Goal: Task Accomplishment & Management: Manage account settings

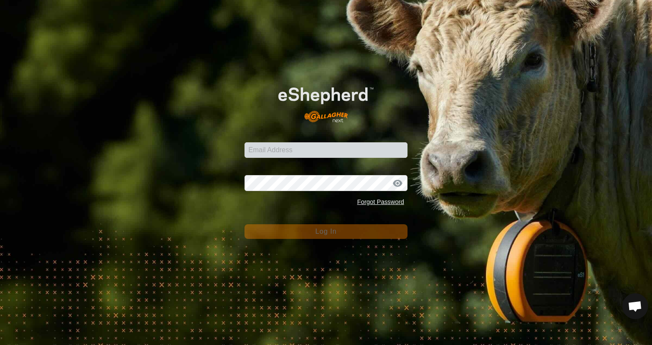
type input "[EMAIL_ADDRESS][DOMAIN_NAME]"
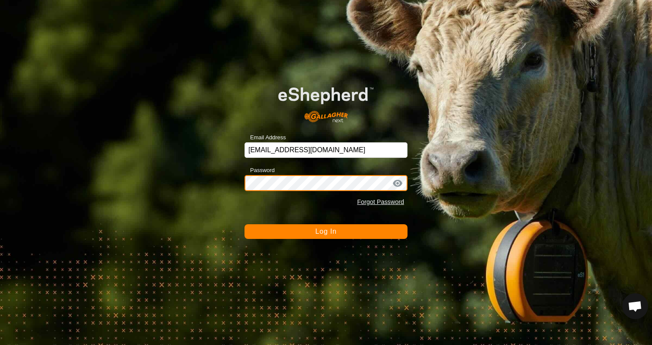
click at [245, 224] on button "Log In" at bounding box center [326, 231] width 163 height 15
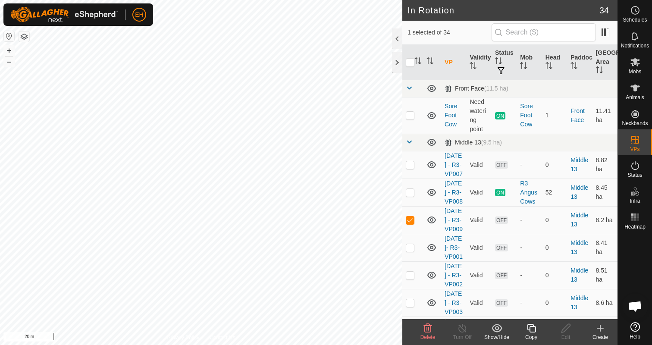
checkbox input "false"
checkbox input "true"
click at [534, 335] on div "Copy" at bounding box center [531, 337] width 35 height 8
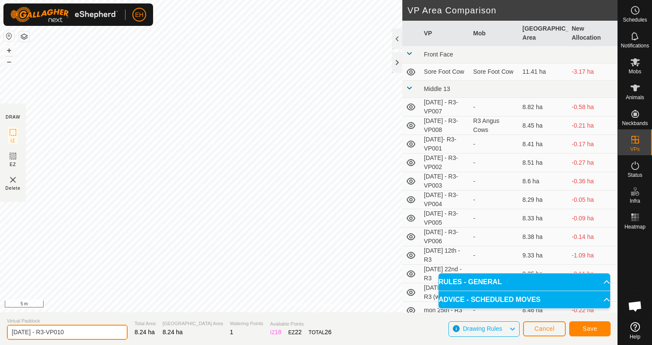
drag, startPoint x: 87, startPoint y: 336, endPoint x: 0, endPoint y: 334, distance: 87.2
click at [0, 334] on section "Virtual Paddock [DATE] - R3-VP010 Total Area 8.24 ha Grazing Area 8.24 ha Water…" at bounding box center [309, 328] width 618 height 33
type input "[DATE] - R3"
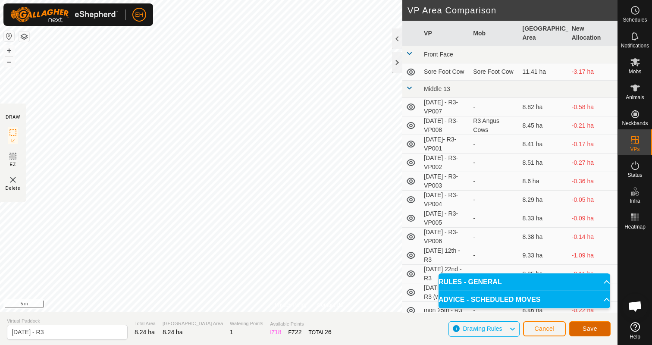
click at [590, 329] on span "Save" at bounding box center [590, 328] width 15 height 7
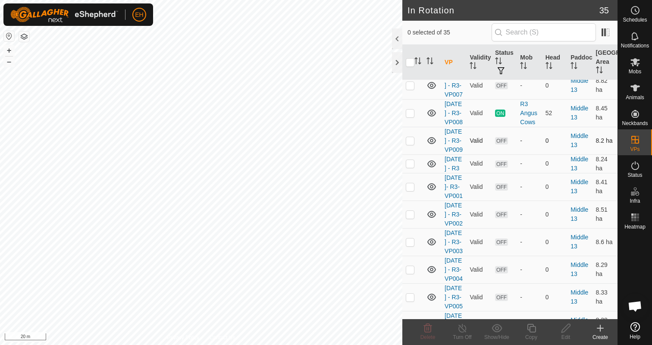
scroll to position [80, 0]
click at [409, 189] on p-checkbox at bounding box center [410, 185] width 9 height 7
checkbox input "true"
click at [411, 217] on p-checkbox at bounding box center [410, 213] width 9 height 7
checkbox input "true"
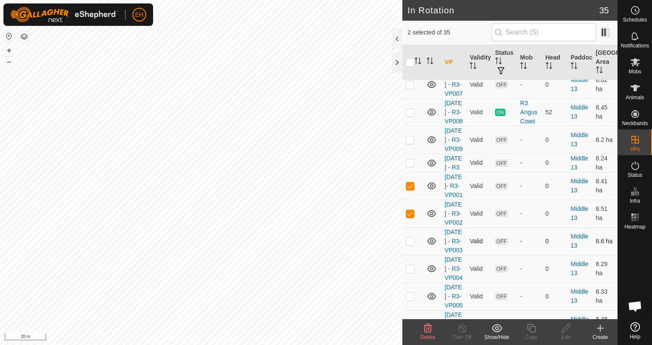
click at [412, 245] on p-checkbox at bounding box center [410, 241] width 9 height 7
checkbox input "true"
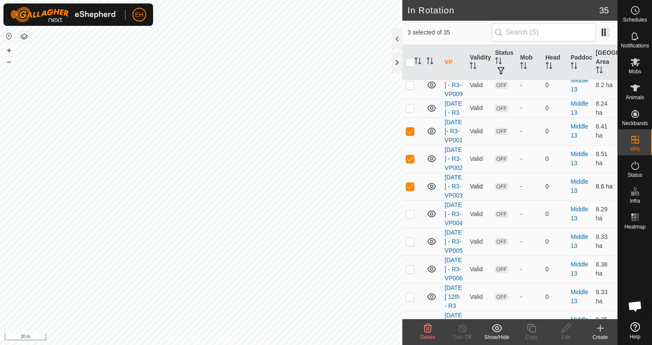
scroll to position [139, 0]
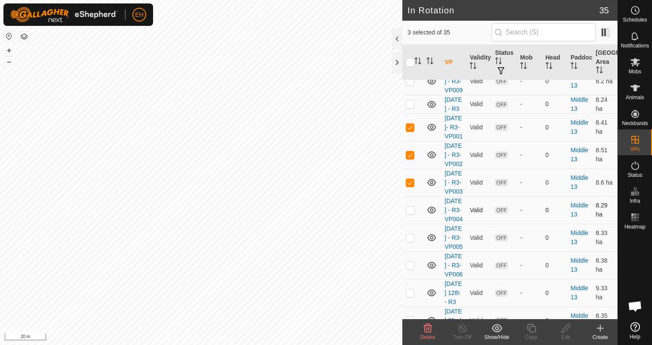
click at [409, 224] on td at bounding box center [412, 210] width 21 height 28
checkbox input "true"
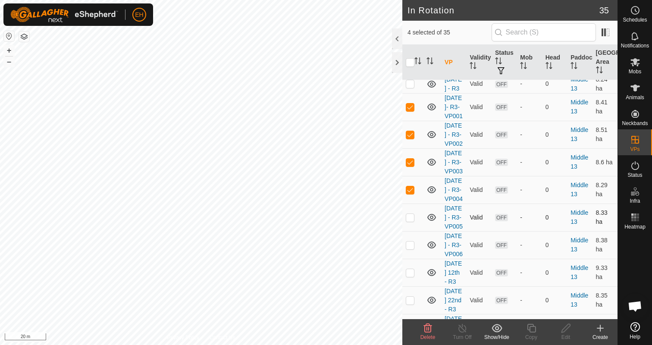
scroll to position [163, 0]
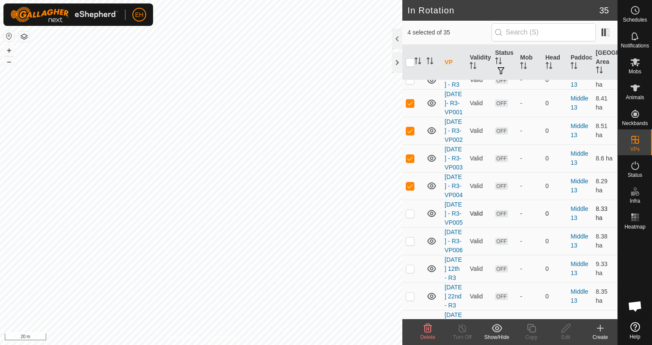
click at [411, 217] on p-checkbox at bounding box center [410, 213] width 9 height 7
checkbox input "true"
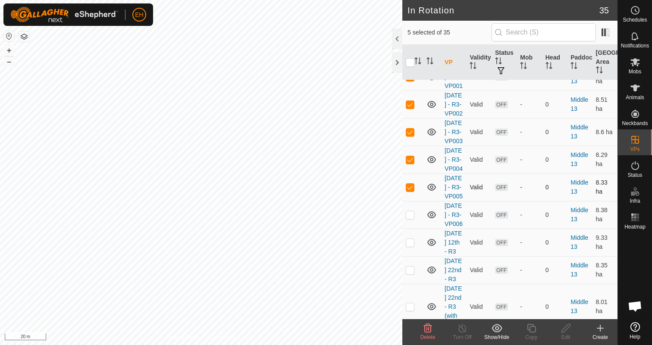
scroll to position [207, 0]
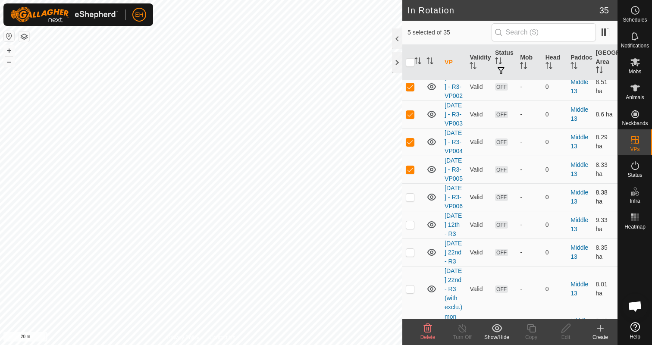
click at [409, 201] on p-checkbox at bounding box center [410, 197] width 9 height 7
checkbox input "true"
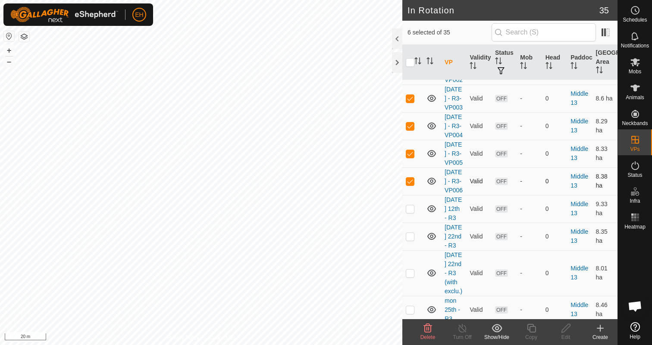
scroll to position [235, 0]
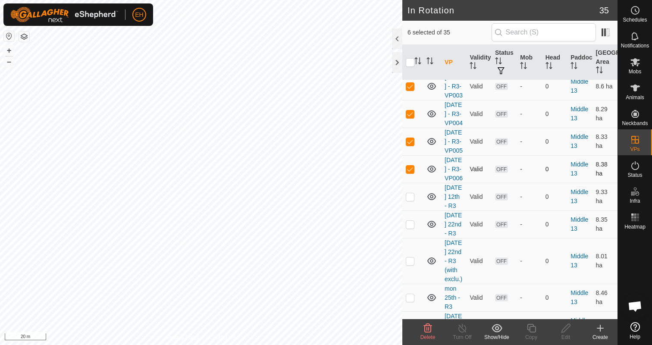
click at [409, 200] on p-checkbox at bounding box center [410, 196] width 9 height 7
checkbox input "false"
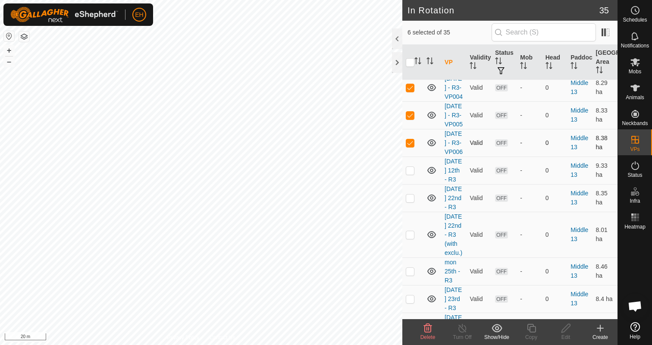
scroll to position [277, 0]
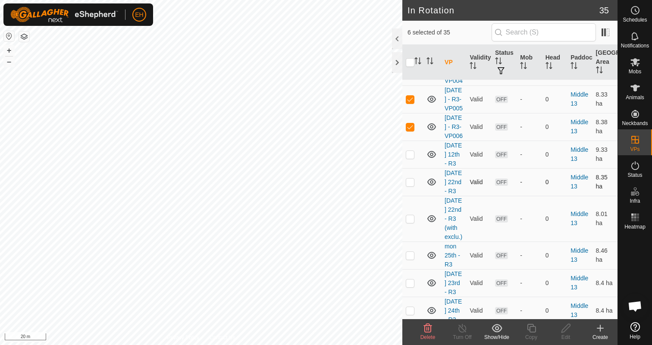
click at [410, 185] on p-checkbox at bounding box center [410, 182] width 9 height 7
checkbox input "true"
click at [411, 222] on p-checkbox at bounding box center [410, 218] width 9 height 7
checkbox input "true"
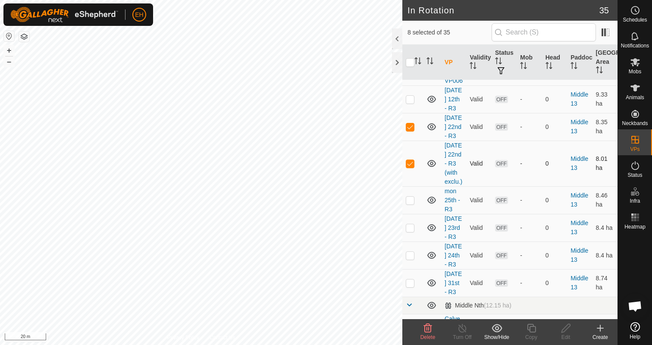
scroll to position [338, 0]
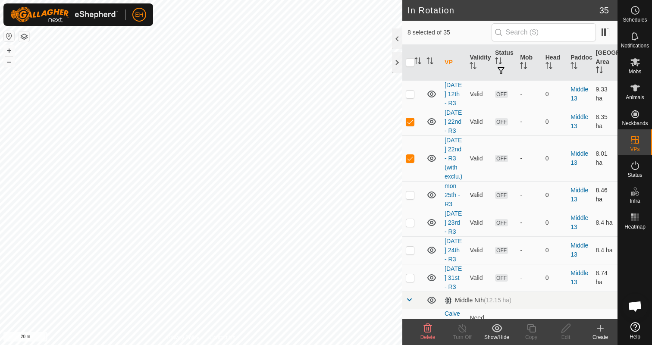
click at [411, 198] on p-checkbox at bounding box center [410, 195] width 9 height 7
checkbox input "true"
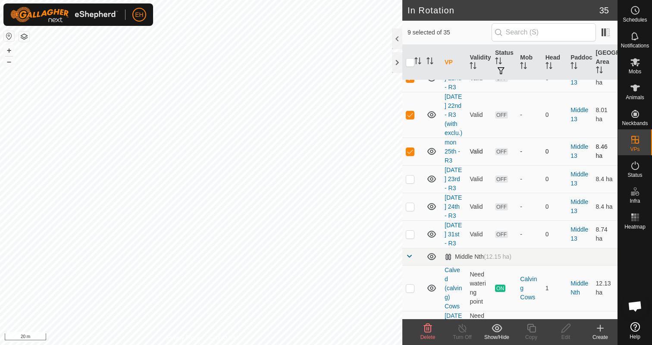
scroll to position [384, 0]
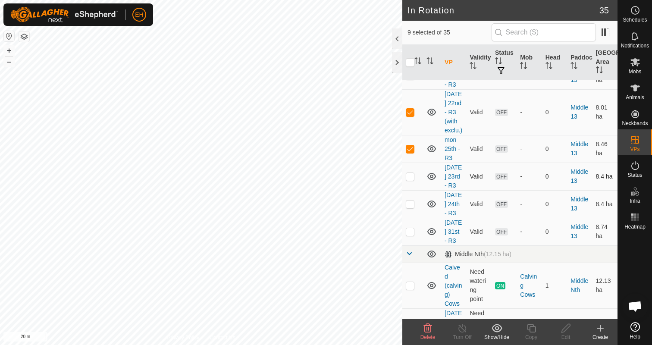
click at [408, 180] on p-checkbox at bounding box center [410, 176] width 9 height 7
checkbox input "true"
click at [412, 207] on p-checkbox at bounding box center [410, 204] width 9 height 7
checkbox input "true"
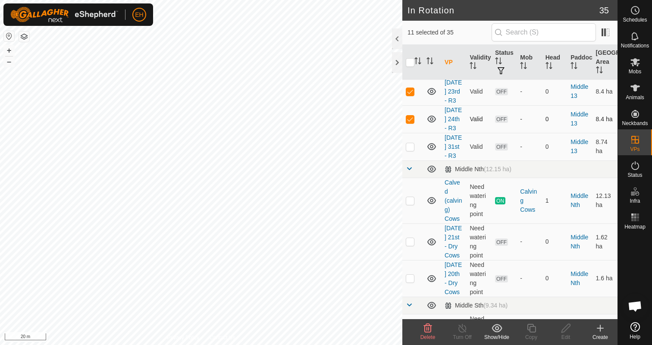
scroll to position [473, 0]
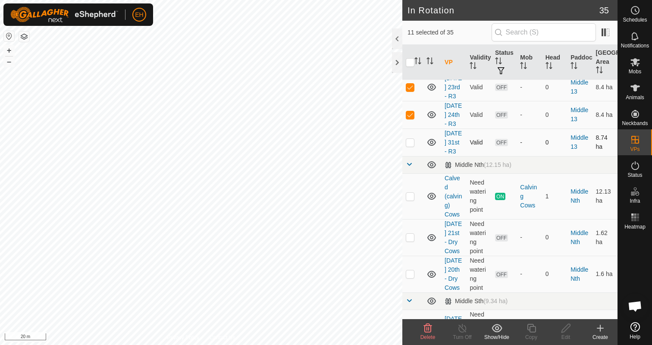
click at [408, 146] on p-checkbox at bounding box center [410, 142] width 9 height 7
checkbox input "true"
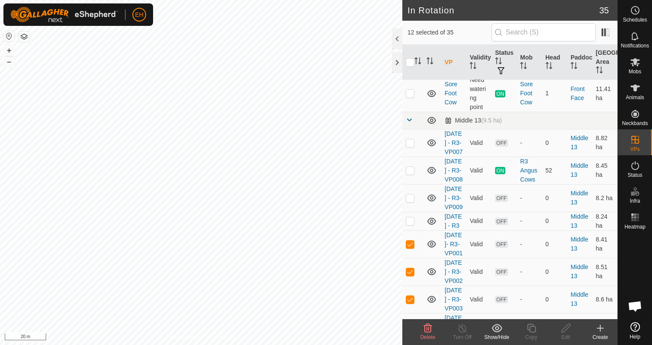
scroll to position [21, 0]
click at [412, 147] on p-checkbox at bounding box center [410, 143] width 9 height 7
click at [423, 330] on icon at bounding box center [428, 328] width 10 height 10
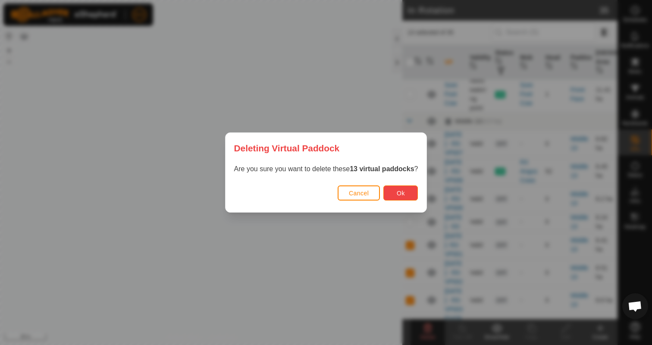
click at [400, 191] on span "Ok" at bounding box center [401, 193] width 8 height 7
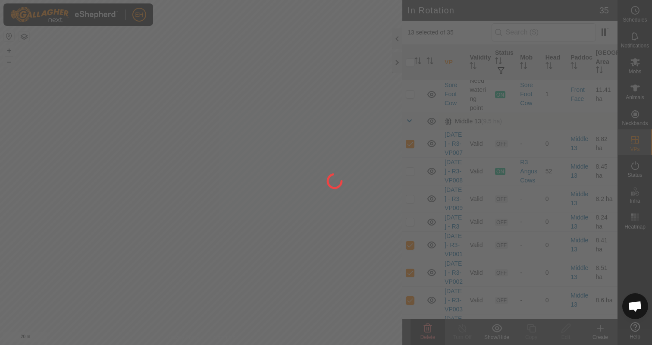
checkbox input "false"
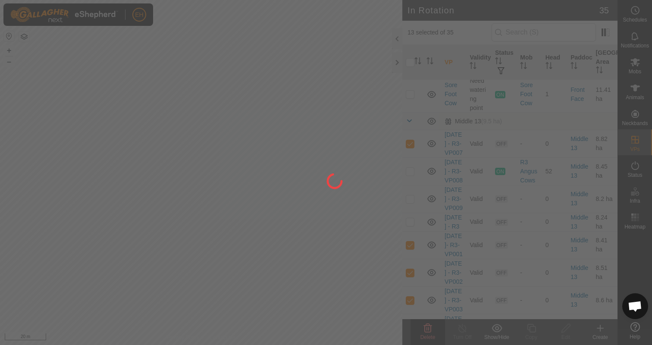
checkbox input "false"
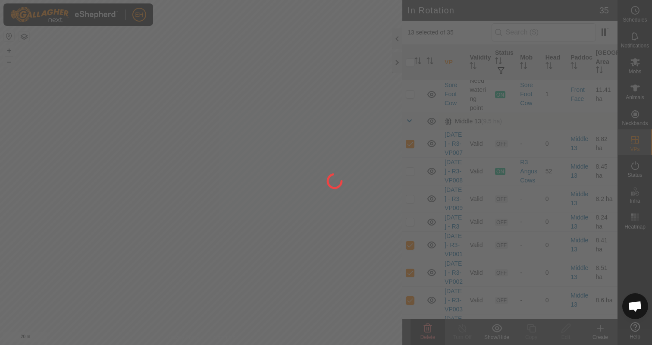
checkbox input "false"
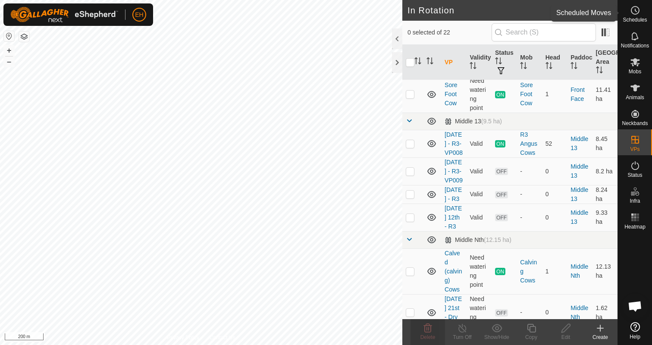
click at [642, 13] on es-schedule-vp-svg-icon at bounding box center [636, 10] width 16 height 14
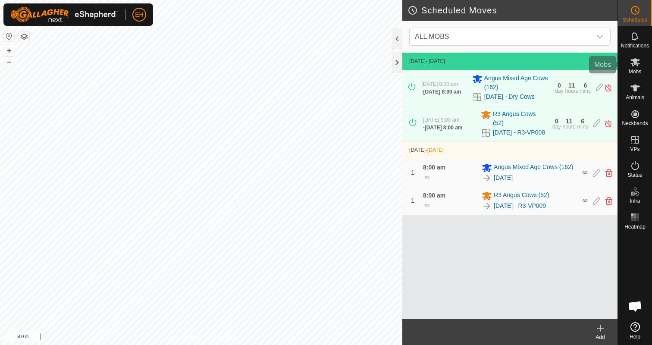
click at [627, 57] on div "Mobs" at bounding box center [635, 65] width 34 height 26
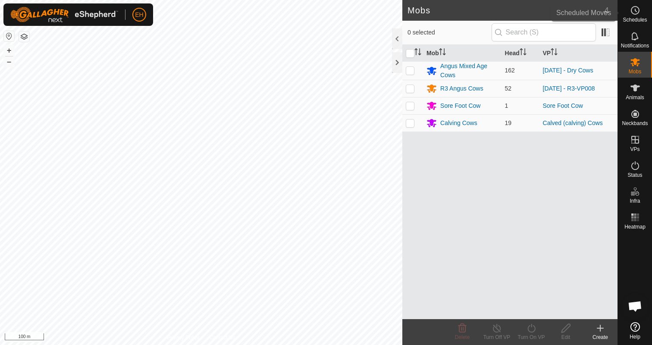
click at [632, 11] on icon at bounding box center [635, 10] width 10 height 10
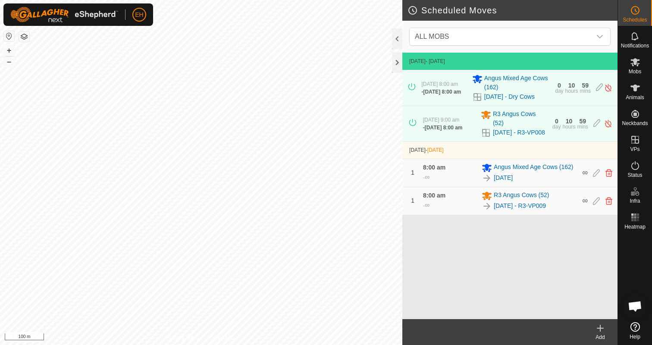
click at [605, 330] on icon at bounding box center [600, 328] width 10 height 10
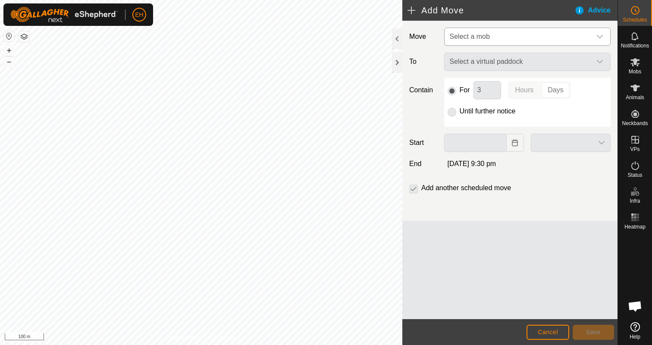
click at [520, 31] on span "Select a mob" at bounding box center [518, 36] width 145 height 17
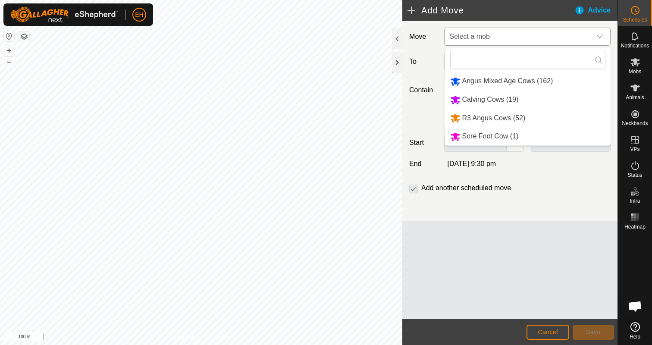
click at [513, 115] on li "R3 Angus Cows (52)" at bounding box center [528, 119] width 166 height 18
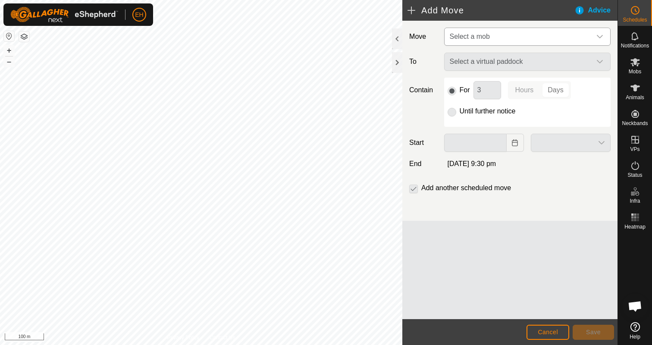
type input "[DATE]"
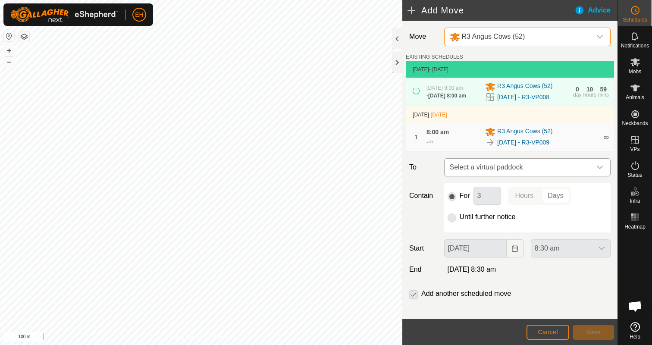
click at [512, 169] on span "Select a virtual paddock" at bounding box center [518, 167] width 145 height 17
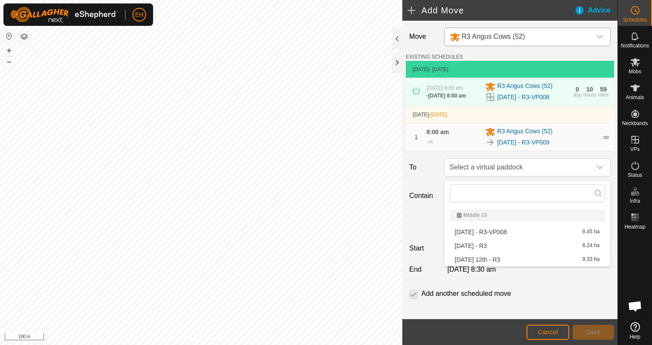
click at [505, 247] on li "[DATE] - R3 8.24 ha" at bounding box center [527, 245] width 155 height 13
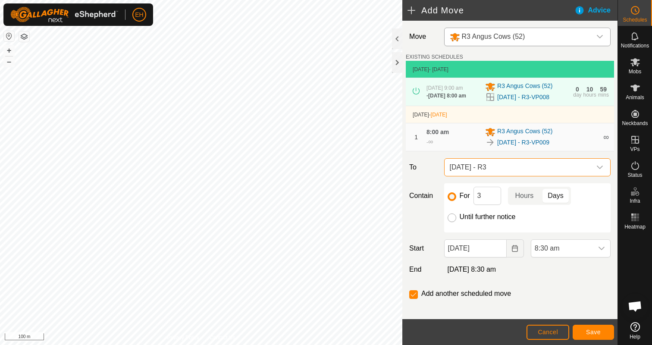
click at [452, 222] on input "Until further notice" at bounding box center [452, 218] width 9 height 9
radio input "true"
checkbox input "false"
click at [517, 252] on icon "Choose Date" at bounding box center [515, 248] width 7 height 7
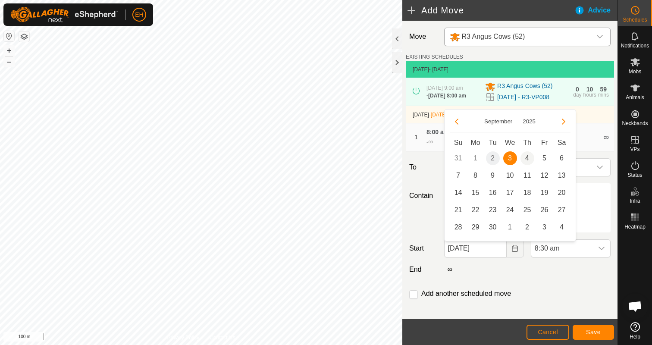
click at [526, 158] on span "4" at bounding box center [528, 158] width 14 height 14
type input "[DATE]"
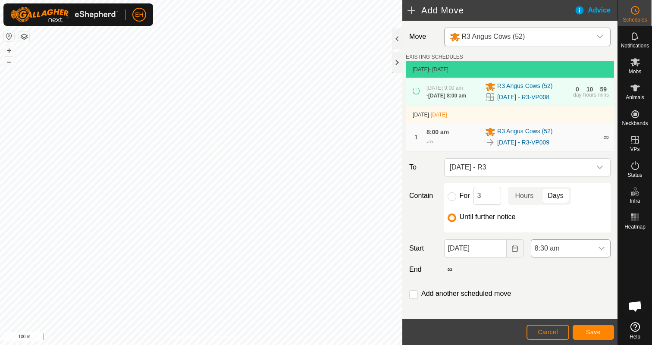
click at [602, 247] on div "dropdown trigger" at bounding box center [601, 248] width 17 height 17
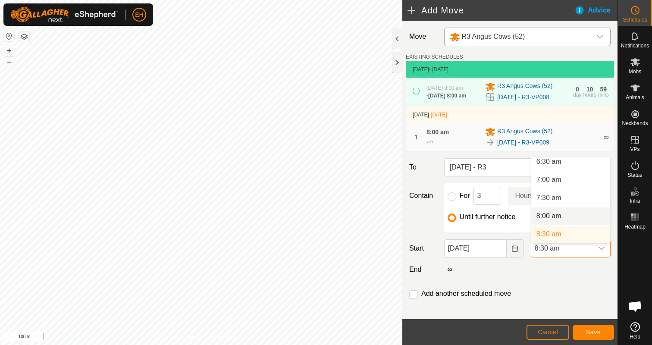
click at [582, 222] on li "8:00 am" at bounding box center [570, 215] width 79 height 17
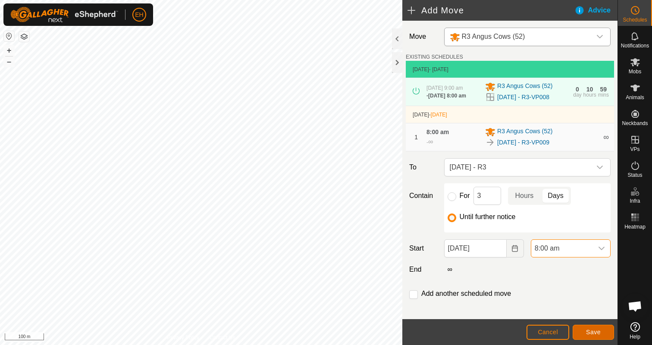
click at [597, 332] on span "Save" at bounding box center [593, 332] width 15 height 7
